Goal: Transaction & Acquisition: Obtain resource

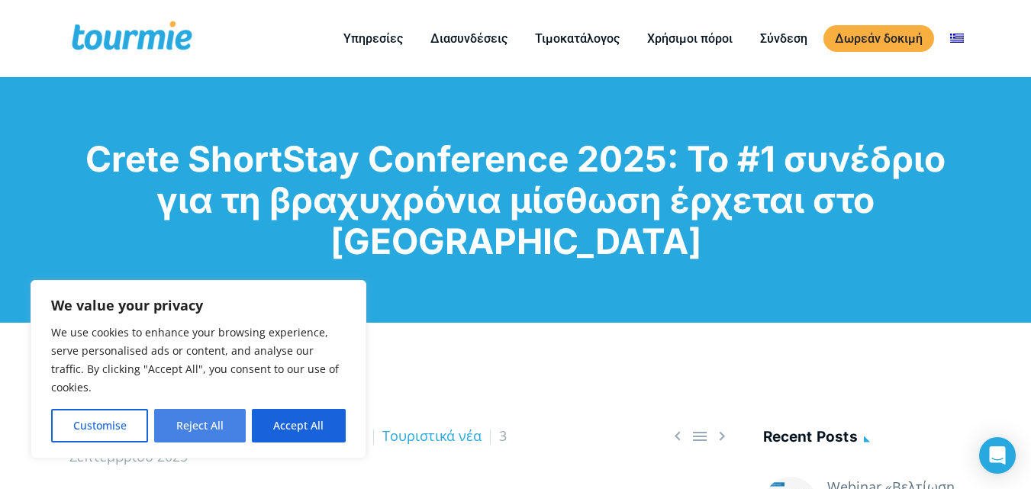
click at [170, 423] on button "Reject All" at bounding box center [199, 426] width 91 height 34
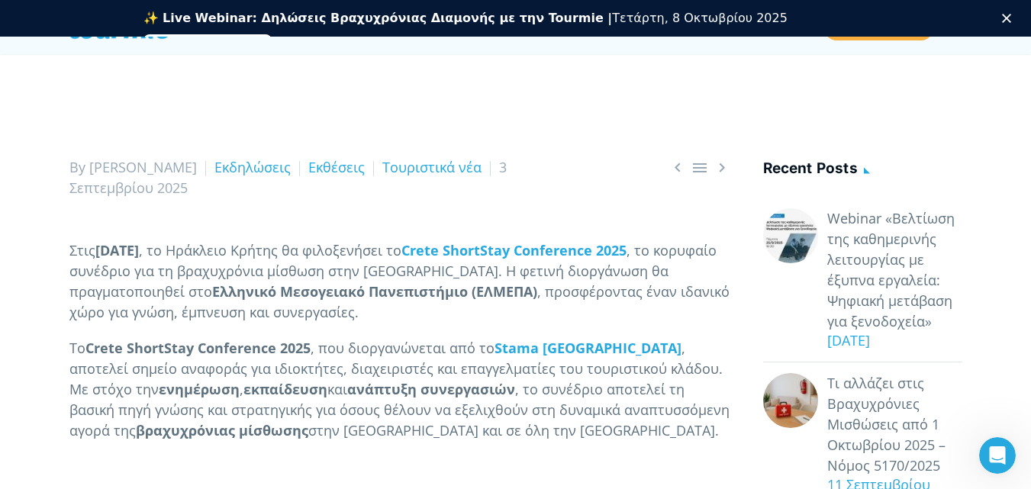
scroll to position [229, 0]
click at [214, 160] on link "Εκδηλώσεις" at bounding box center [252, 166] width 76 height 18
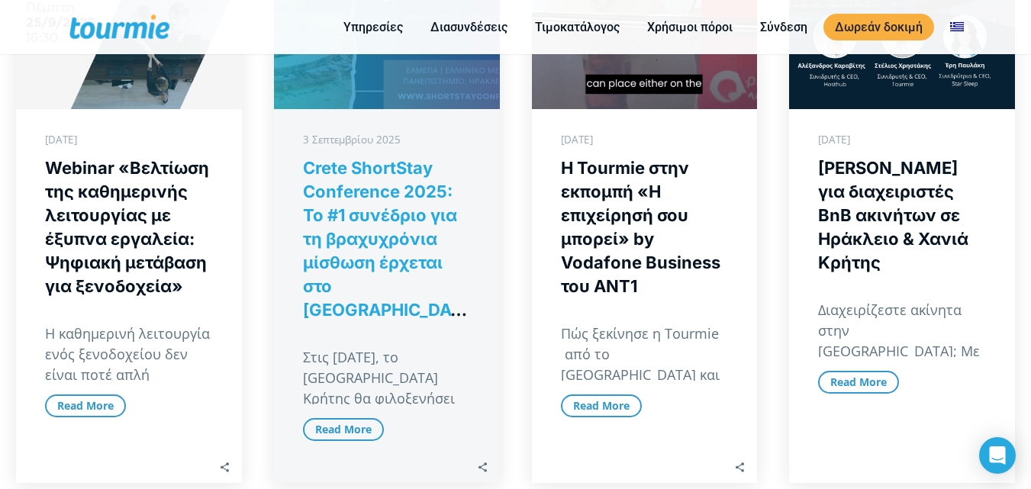
scroll to position [365, 0]
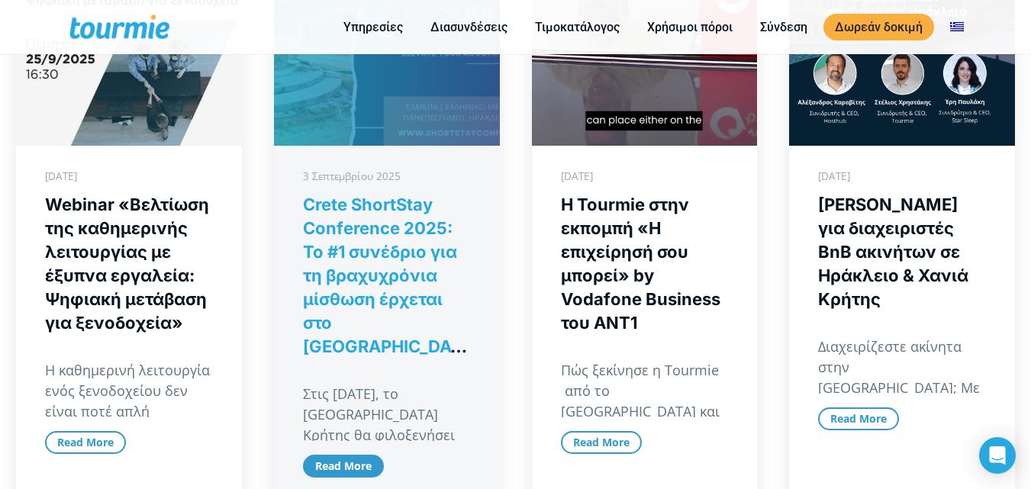
click at [362, 456] on span "Read More" at bounding box center [343, 466] width 56 height 20
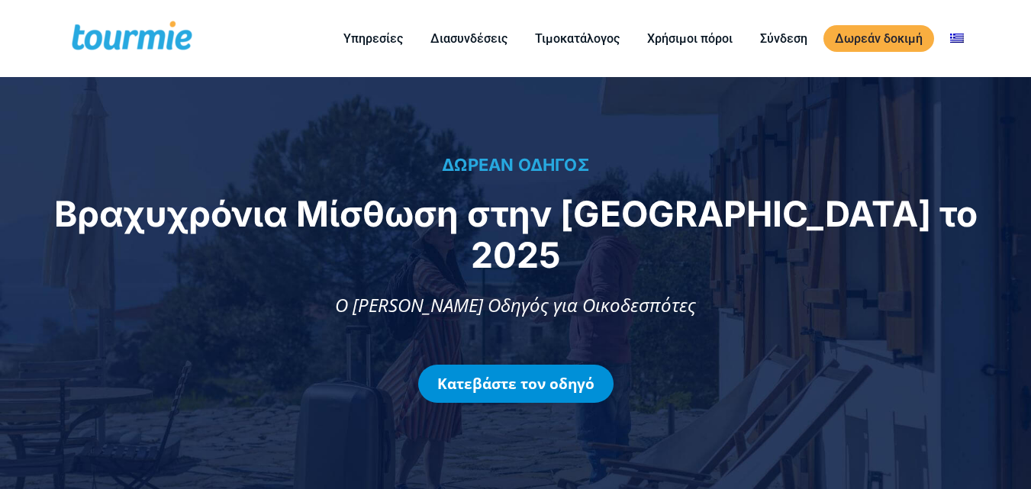
click at [498, 368] on link "Κατεβάστε τον οδηγό" at bounding box center [515, 384] width 195 height 38
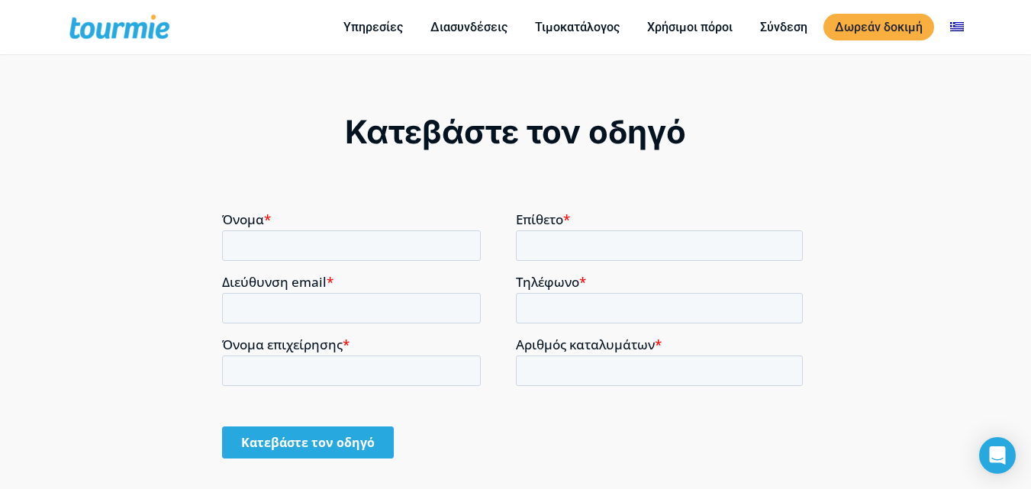
scroll to position [1047, 0]
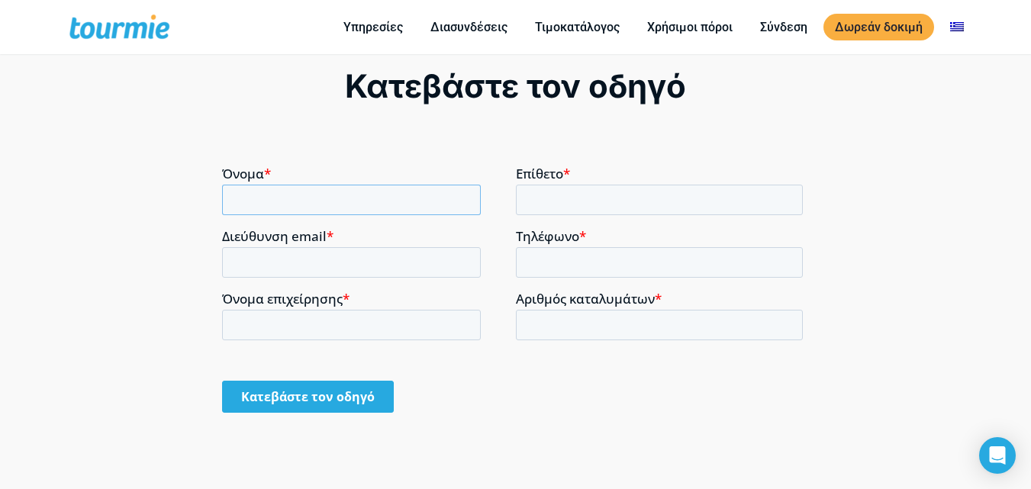
click at [381, 195] on input "Όνομα *" at bounding box center [351, 199] width 259 height 31
type input "Maria"
click at [558, 207] on input "Επίθετο *" at bounding box center [660, 199] width 288 height 31
type input "Maragaki"
click at [359, 253] on input "Διεύθυνση email *" at bounding box center [351, 261] width 259 height 31
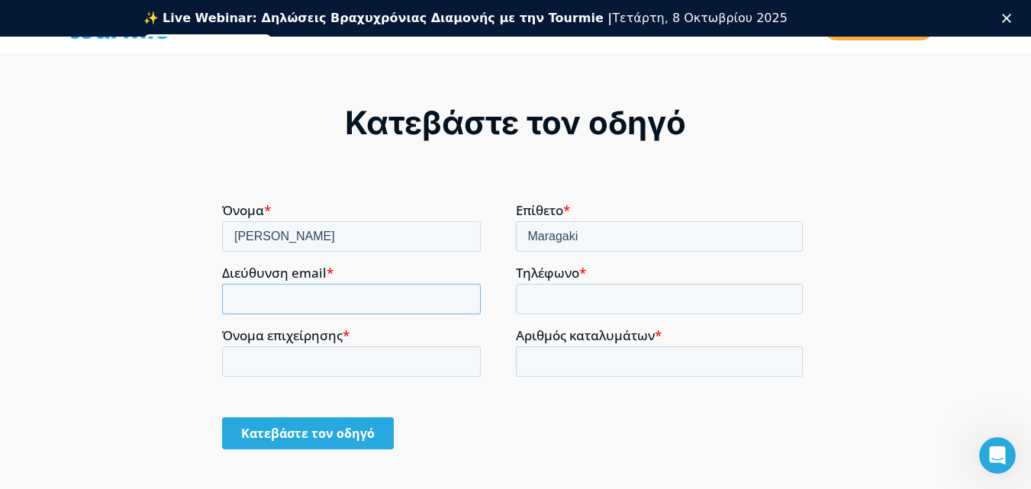
scroll to position [0, 0]
type input "margmar77@gmail.com"
click at [599, 299] on input "Τηλέφωνο *" at bounding box center [660, 298] width 288 height 31
type input "+306971620782"
click at [374, 346] on input "Όνομα επιχείρησης *" at bounding box center [351, 361] width 259 height 31
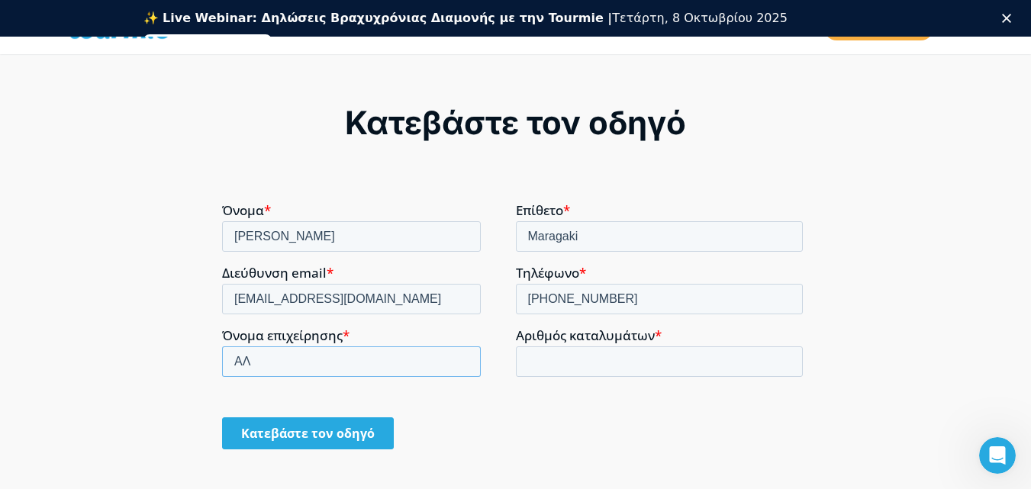
type input "Α"
type input "ALQUIMIA"
click at [557, 357] on input "Αριθμός καταλυμάτων *" at bounding box center [660, 361] width 288 height 31
click at [784, 357] on input "1" at bounding box center [660, 361] width 288 height 31
click at [784, 357] on input "2" at bounding box center [660, 361] width 288 height 31
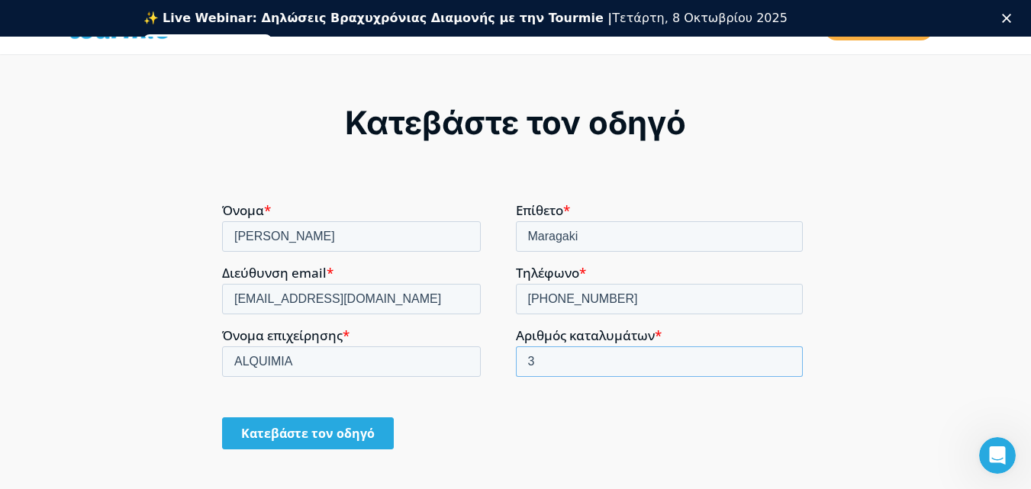
type input "3"
click at [784, 357] on input "3" at bounding box center [660, 361] width 288 height 31
click at [295, 442] on input "Κατεβάστε τον οδηγό" at bounding box center [308, 433] width 172 height 32
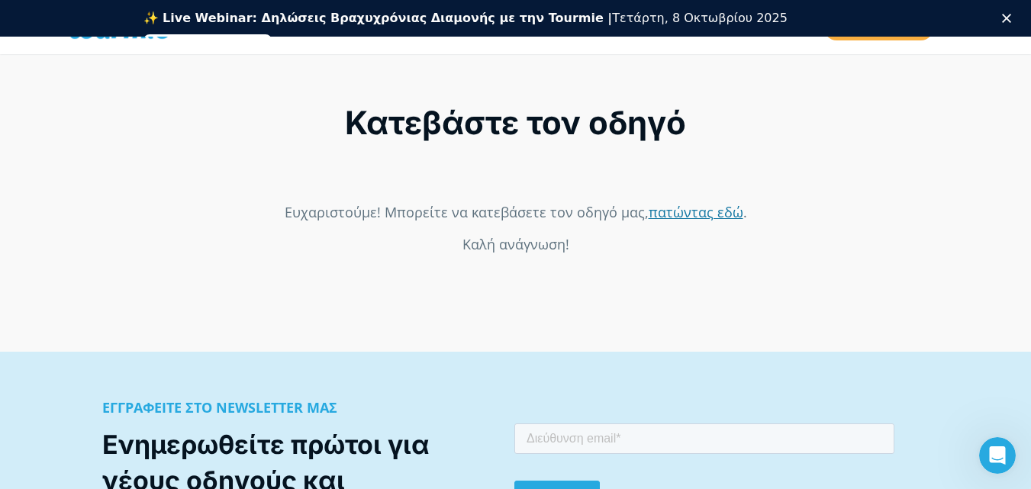
click at [678, 210] on link "πατώντας εδώ" at bounding box center [695, 211] width 95 height 18
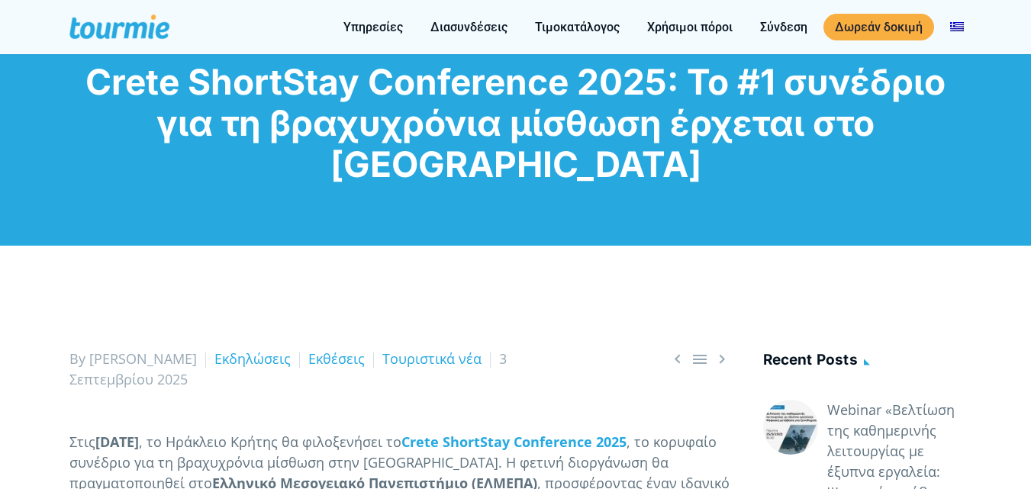
scroll to position [229, 0]
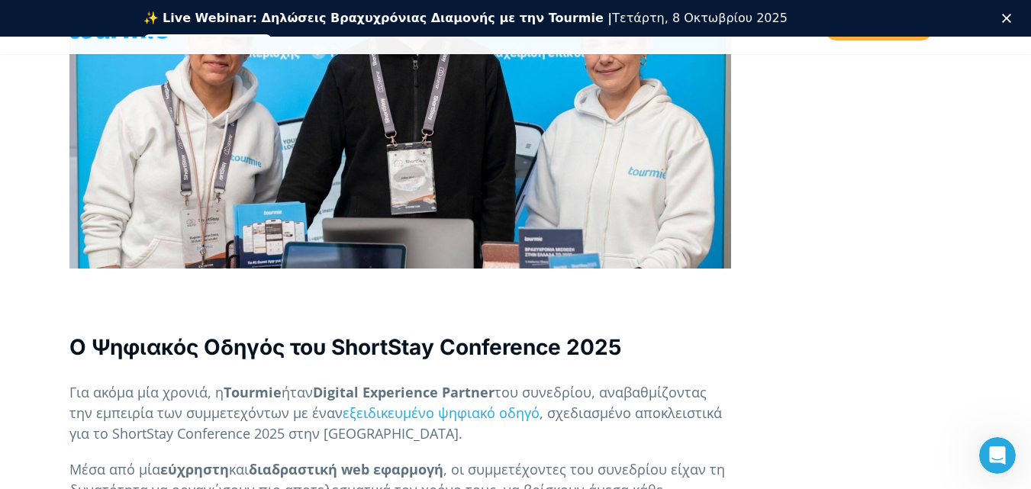
scroll to position [4543, 0]
